Goal: Book appointment/travel/reservation

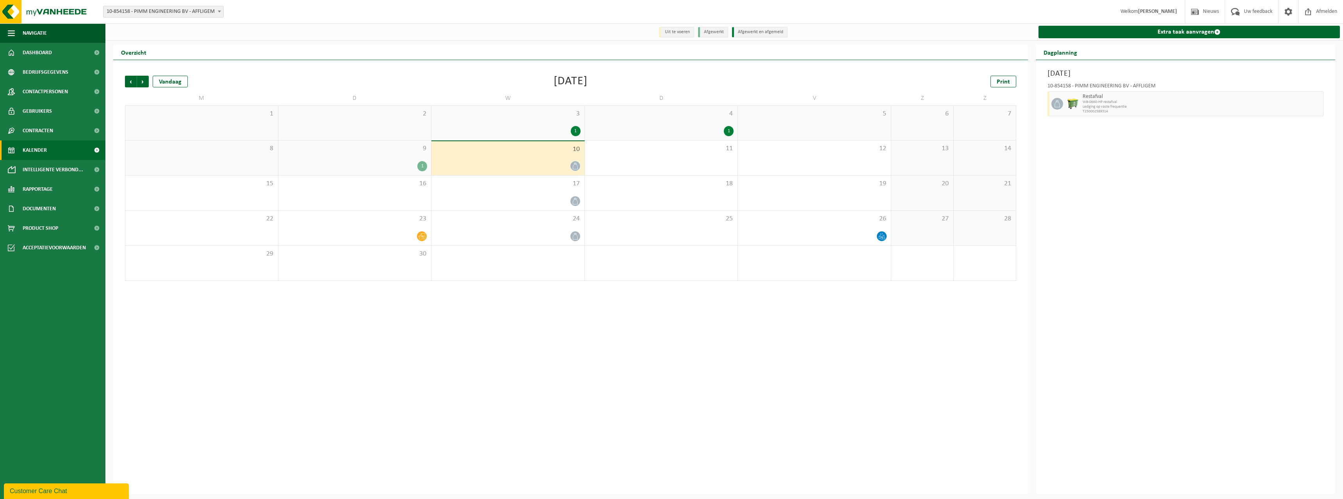
click at [562, 161] on div at bounding box center [507, 166] width 145 height 11
click at [132, 85] on span "Vorige" at bounding box center [131, 82] width 12 height 12
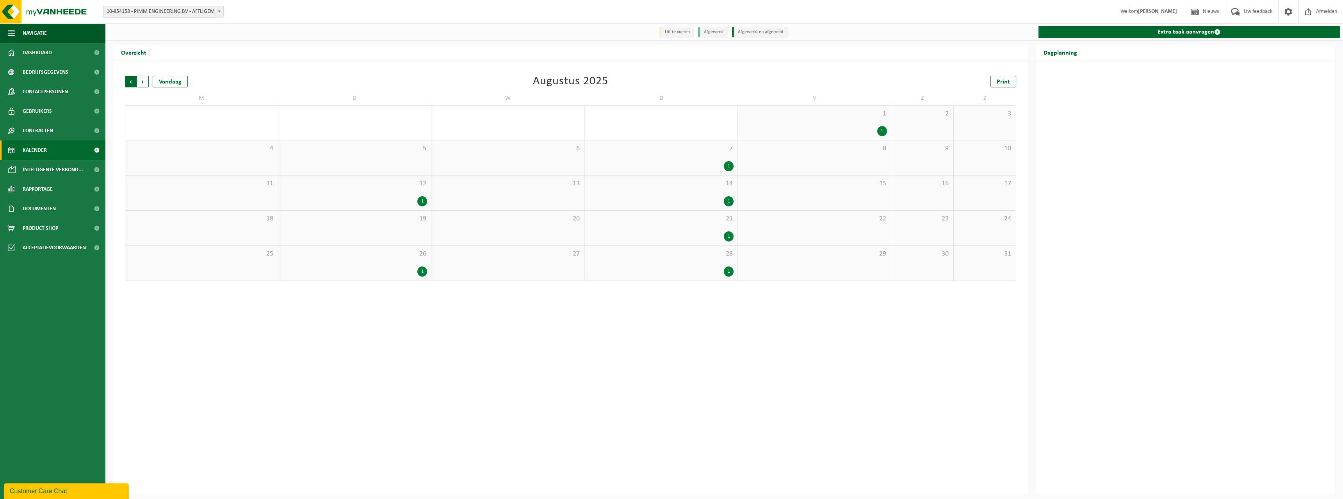
click at [139, 82] on span "Volgende" at bounding box center [143, 82] width 12 height 12
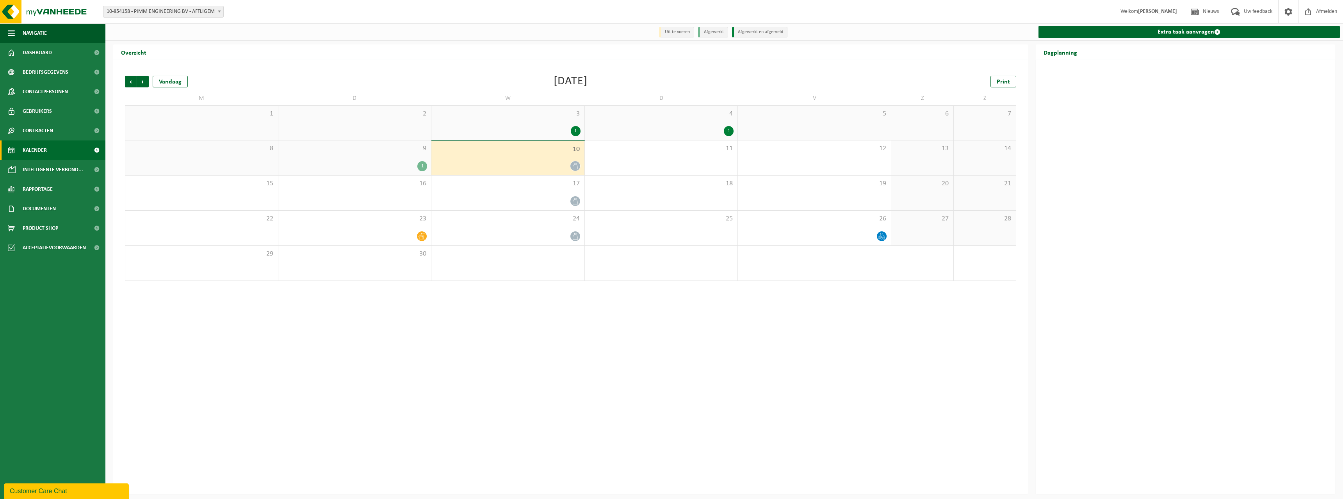
click at [678, 119] on div "4 1" at bounding box center [661, 123] width 153 height 34
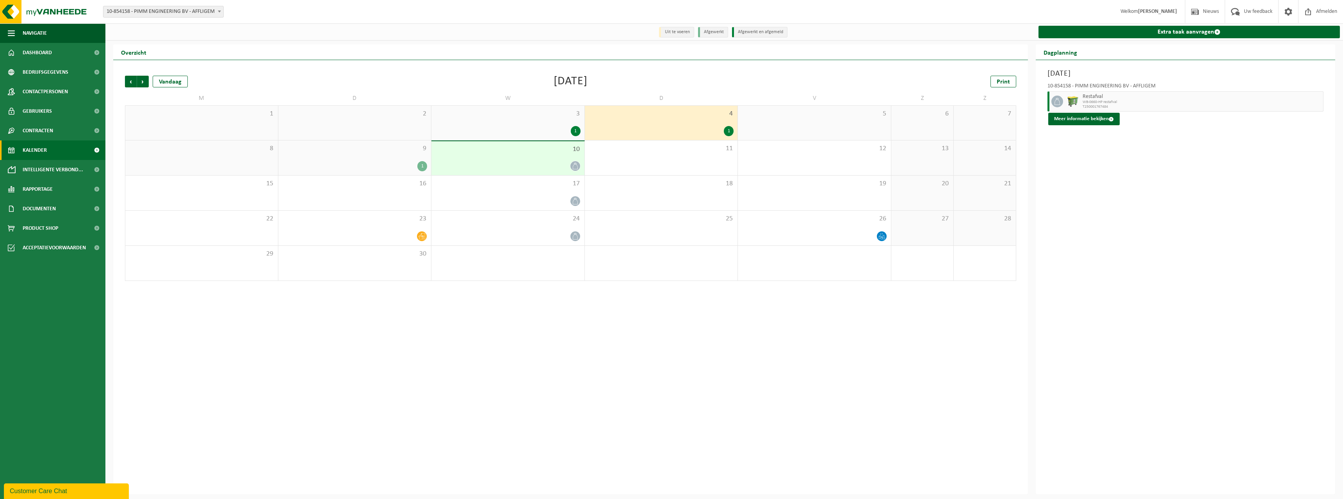
click at [517, 147] on span "10" at bounding box center [507, 149] width 145 height 9
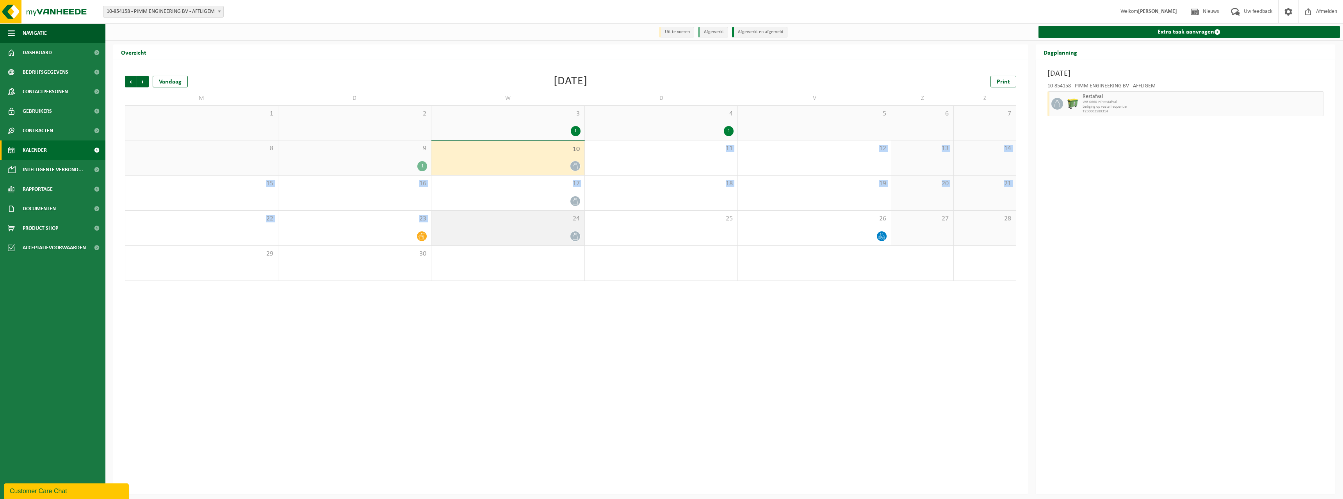
drag, startPoint x: 551, startPoint y: 190, endPoint x: 550, endPoint y: 218, distance: 28.2
click at [550, 218] on tbody "1 2 3 1 4 1 5 6 7 8 9 1 10 11 12 13 14 15 16 17 18 19 20 21 22 23 24 25 26 27 2…" at bounding box center [570, 193] width 891 height 176
click at [627, 366] on div "Vorige Volgende Vandaag [DATE] Print M D W D V Z Z 1 2 3 1 4 1 5 6 7 8 9 1 10 1…" at bounding box center [570, 277] width 914 height 434
click at [147, 83] on span "Volgende" at bounding box center [143, 82] width 12 height 12
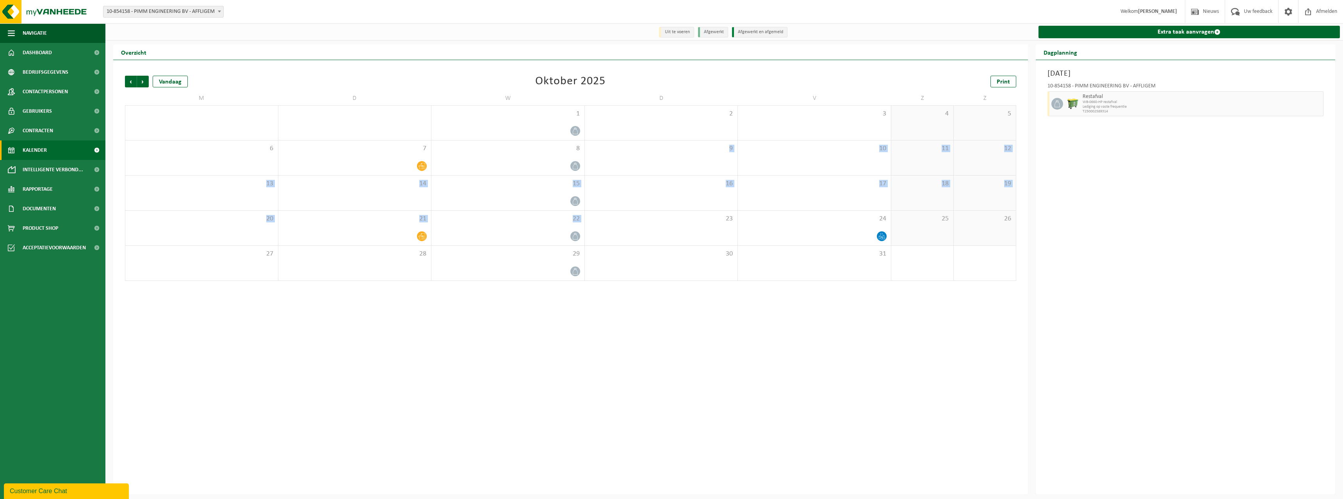
click at [533, 287] on div "Vorige Volgende Vandaag [DATE] Print M D W D V Z Z 29 30 1 2 3 4 5 6 7 8 9 10 1…" at bounding box center [570, 178] width 899 height 221
click at [582, 386] on div "Vorige Volgende Vandaag [DATE] Print M D W D V Z Z 29 30 1 2 3 4 5 6 7 8 9 10 1…" at bounding box center [570, 277] width 914 height 434
click at [133, 81] on span "Vorige" at bounding box center [131, 82] width 12 height 12
